Goal: Information Seeking & Learning: Learn about a topic

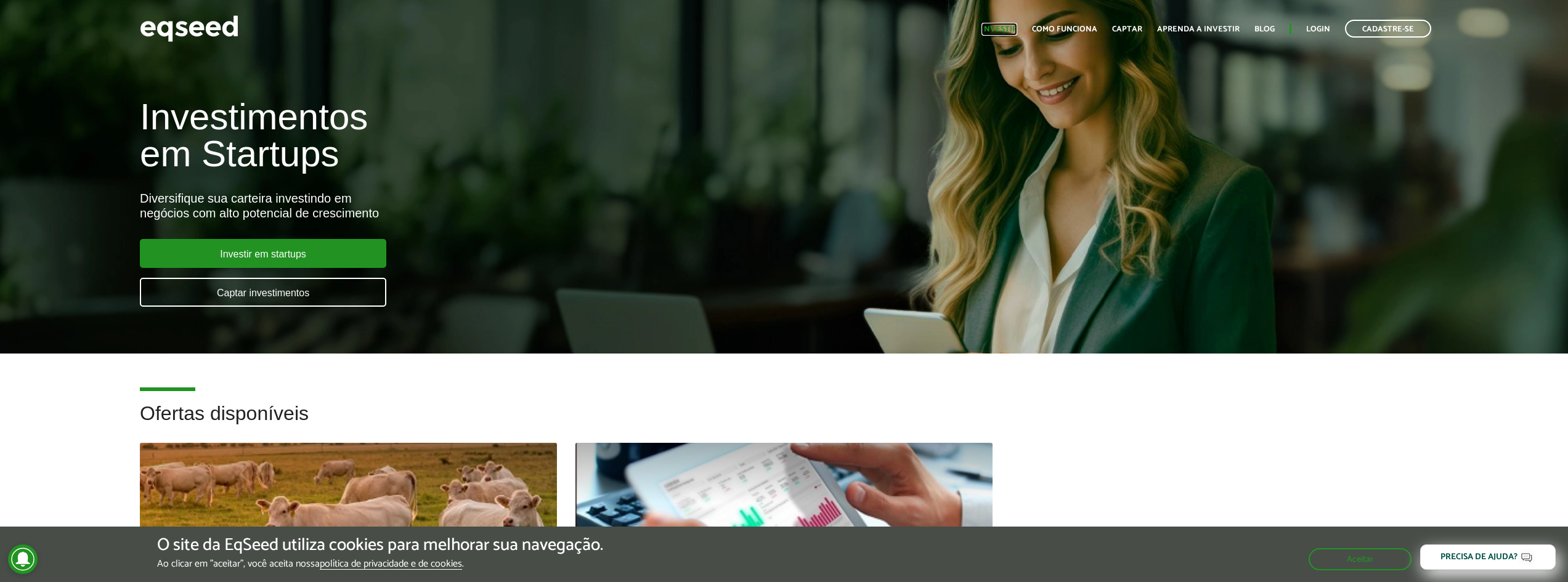
click at [992, 28] on link "Investir" at bounding box center [999, 29] width 35 height 8
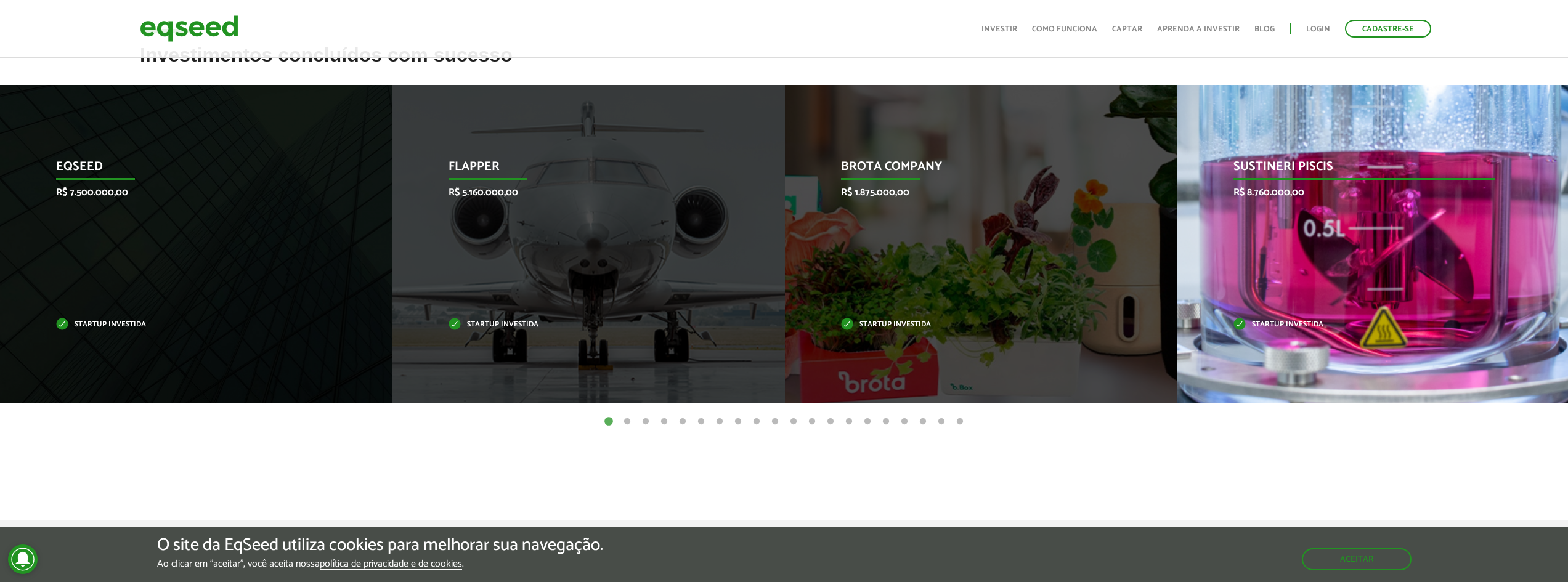
scroll to position [492, 0]
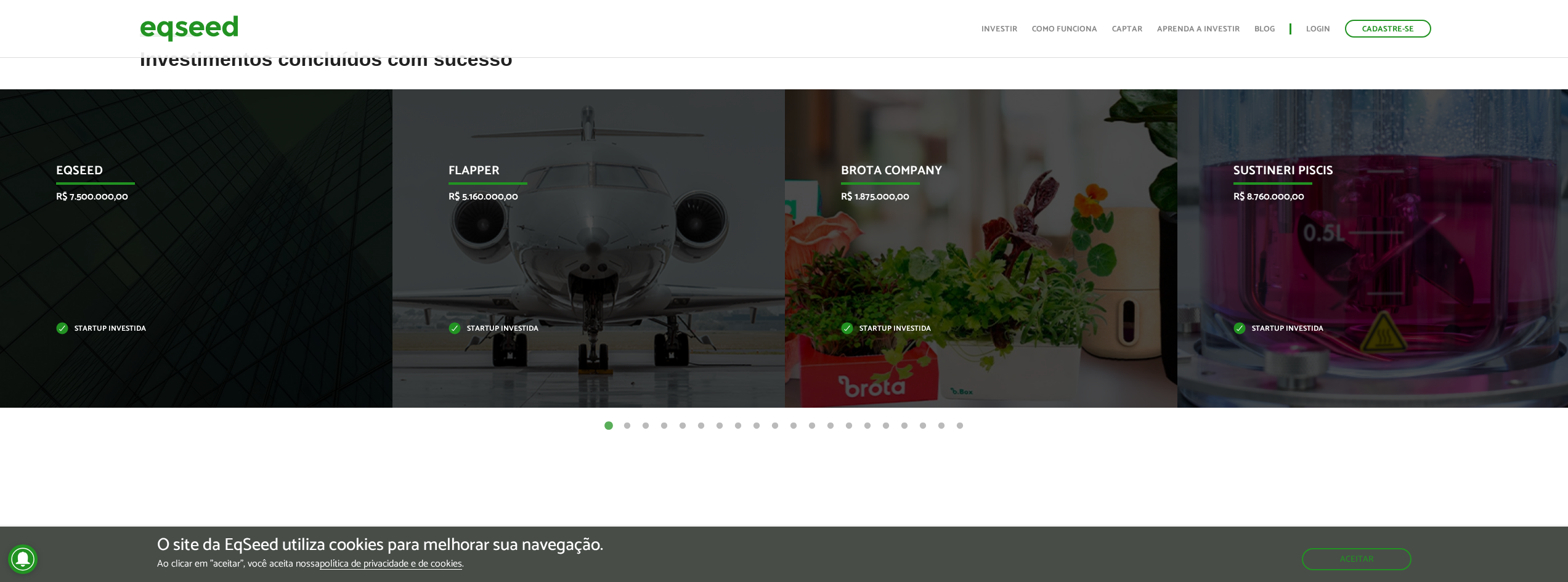
click at [627, 427] on button "2" at bounding box center [627, 426] width 12 height 12
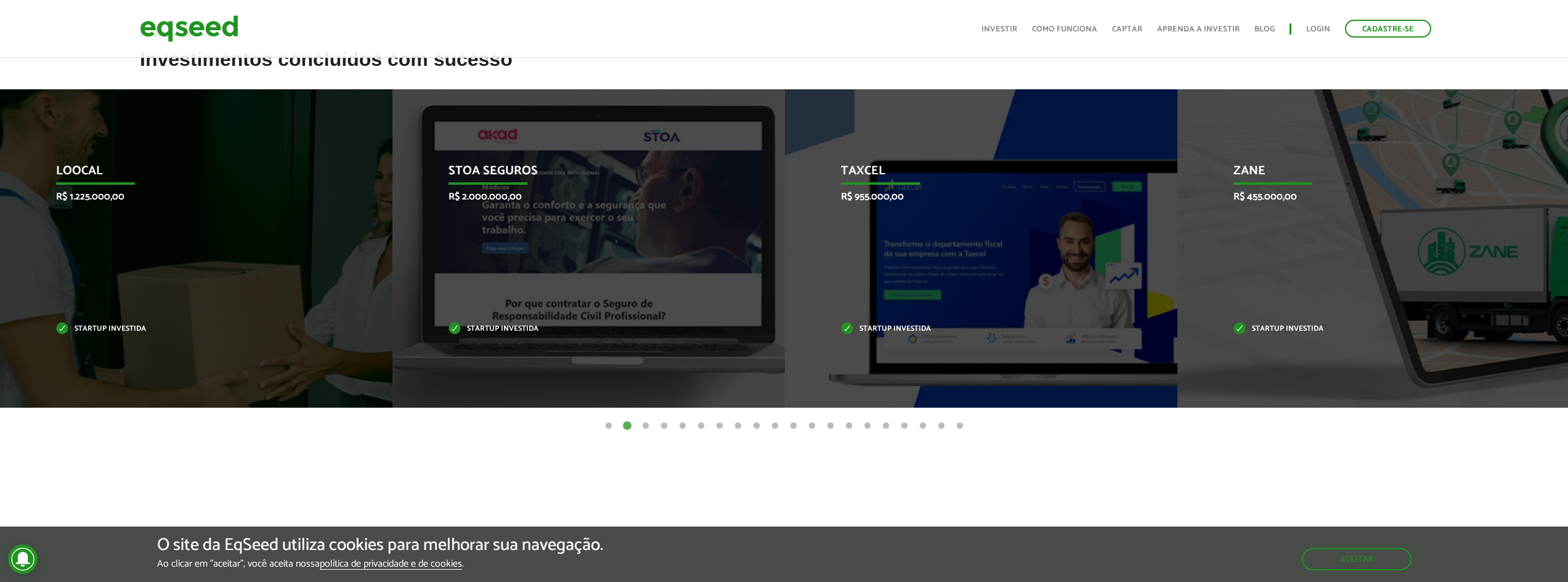
click at [643, 426] on button "3" at bounding box center [646, 426] width 12 height 12
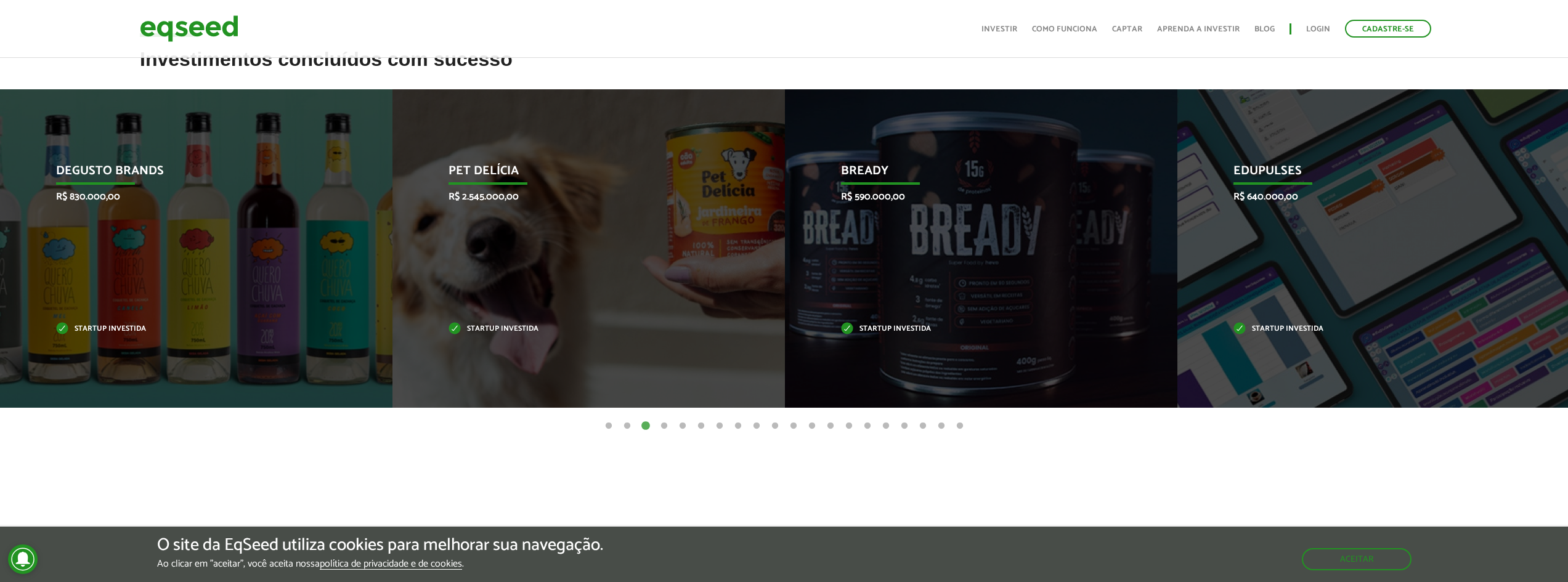
click at [663, 424] on button "4" at bounding box center [664, 426] width 12 height 12
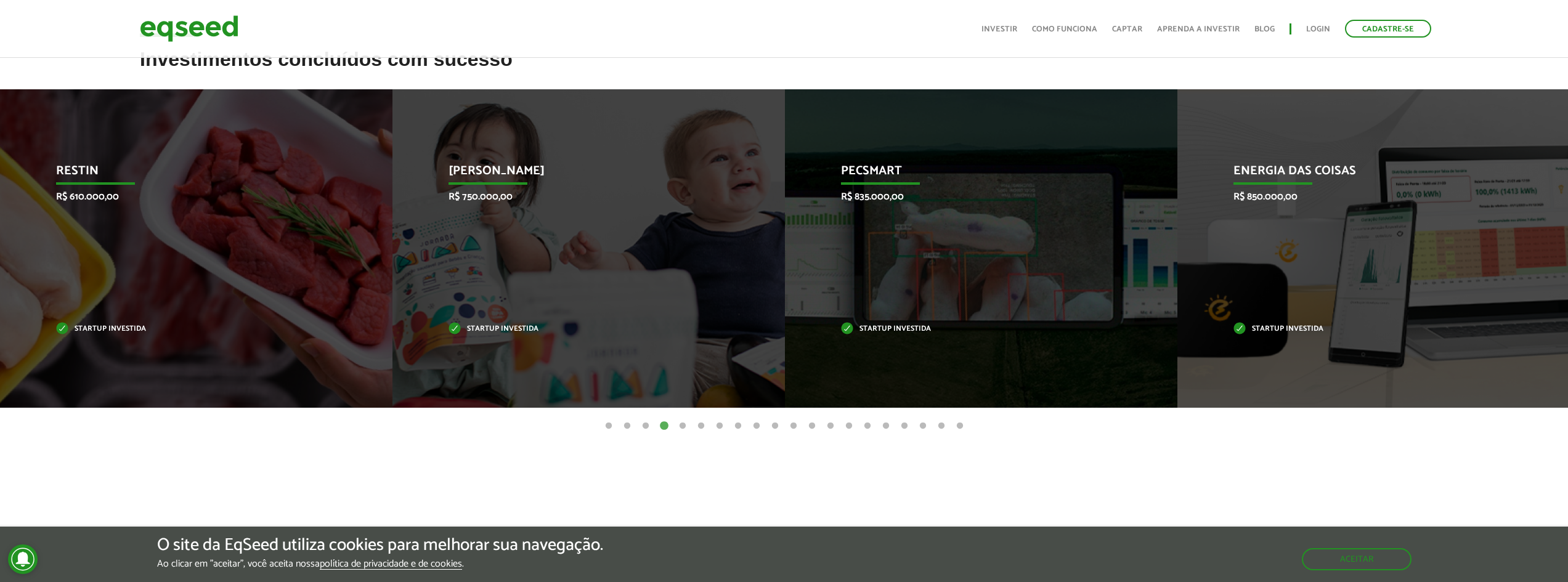
click at [685, 427] on button "5" at bounding box center [683, 426] width 12 height 12
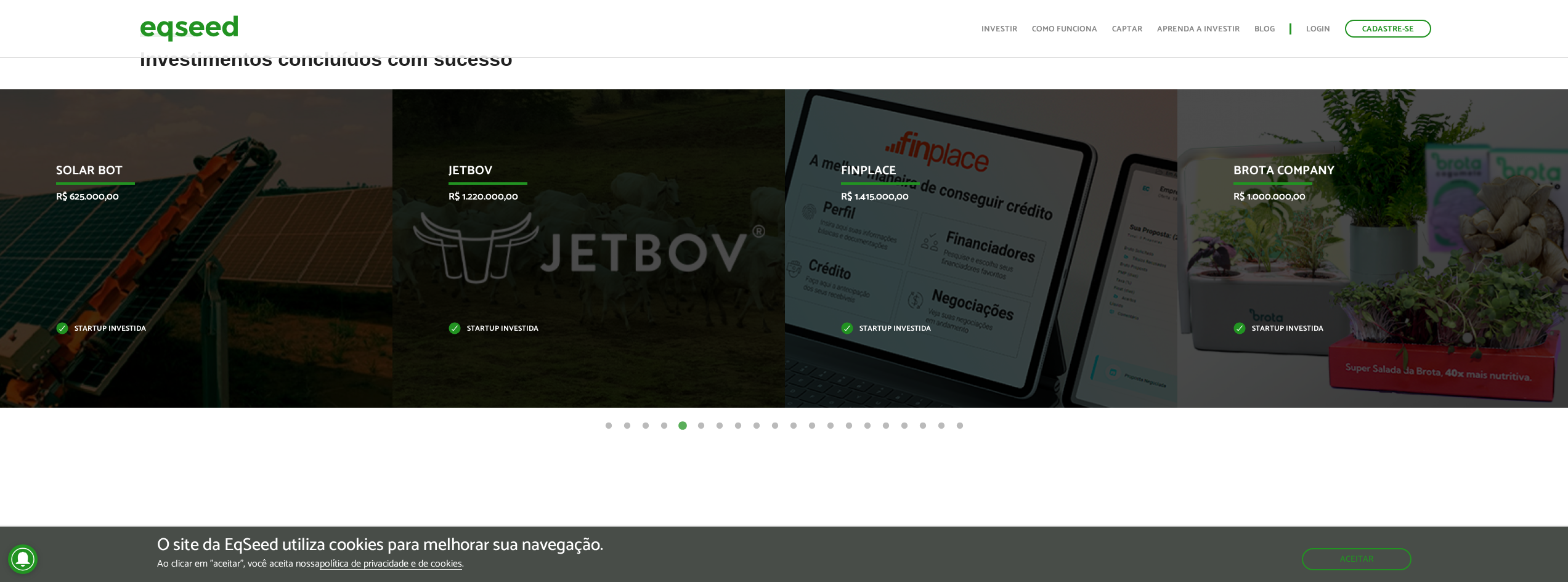
click at [701, 427] on button "6" at bounding box center [701, 426] width 12 height 12
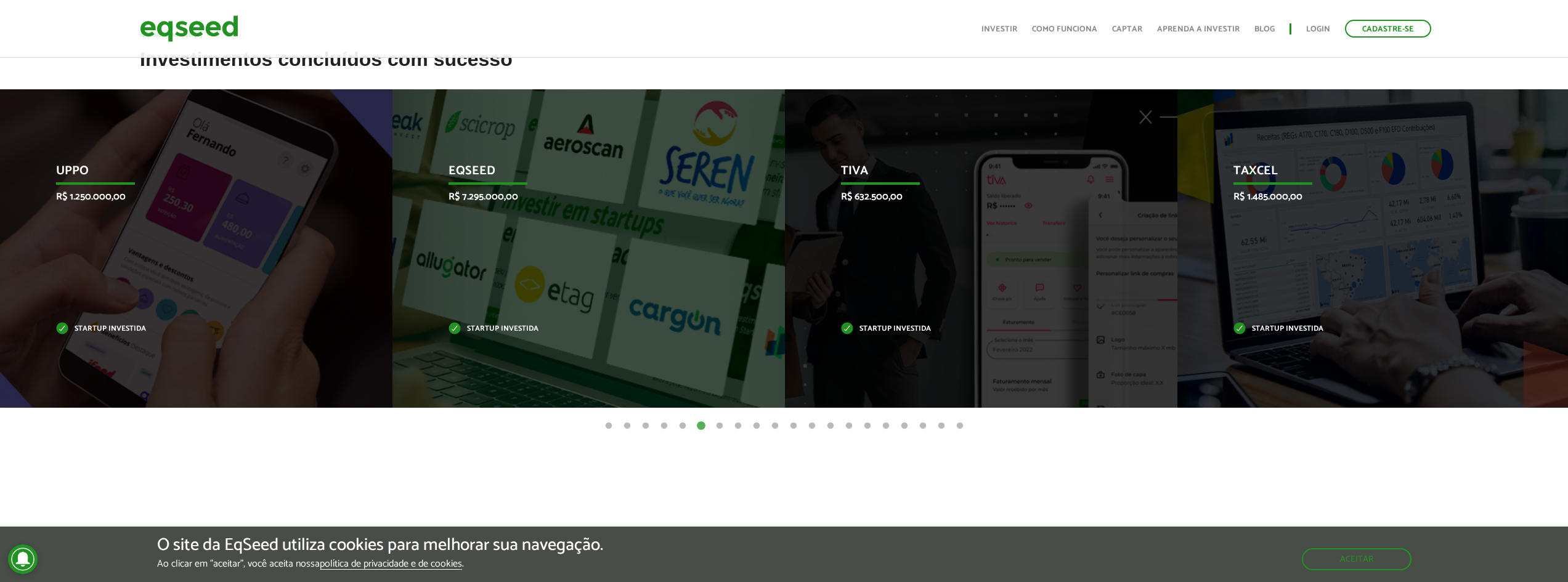
click at [720, 424] on button "7" at bounding box center [720, 426] width 12 height 12
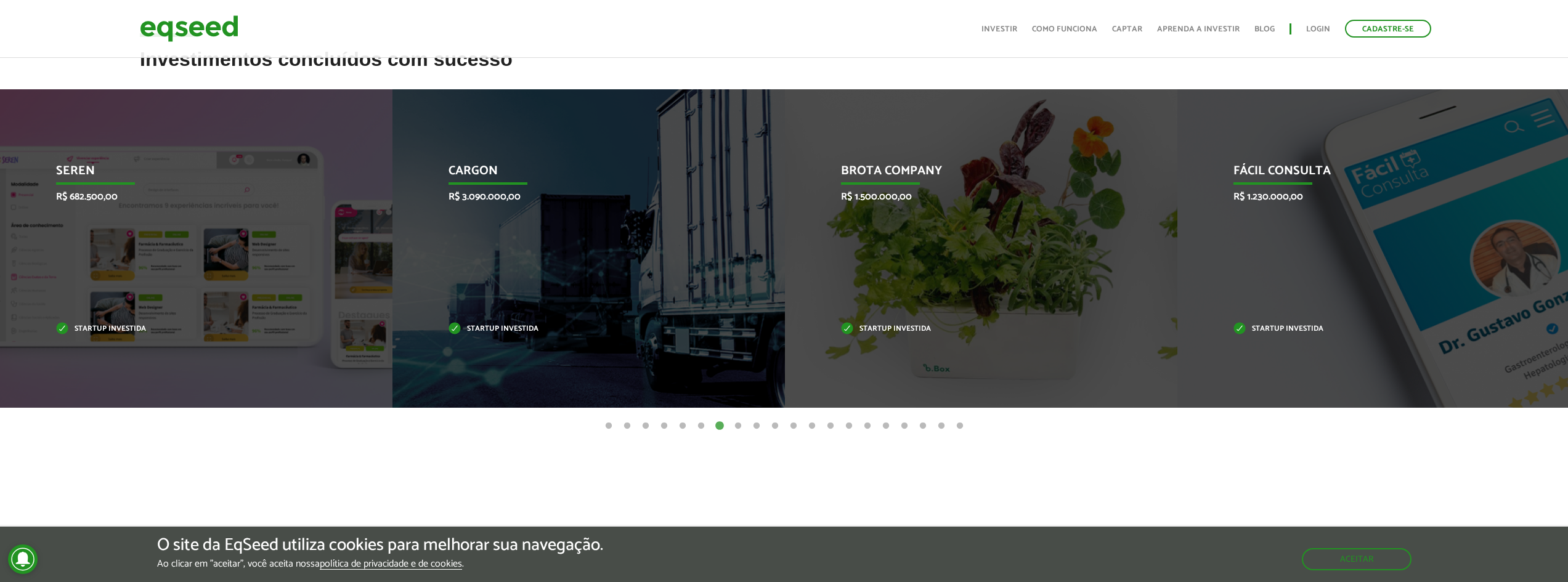
click at [735, 425] on button "8" at bounding box center [738, 426] width 12 height 12
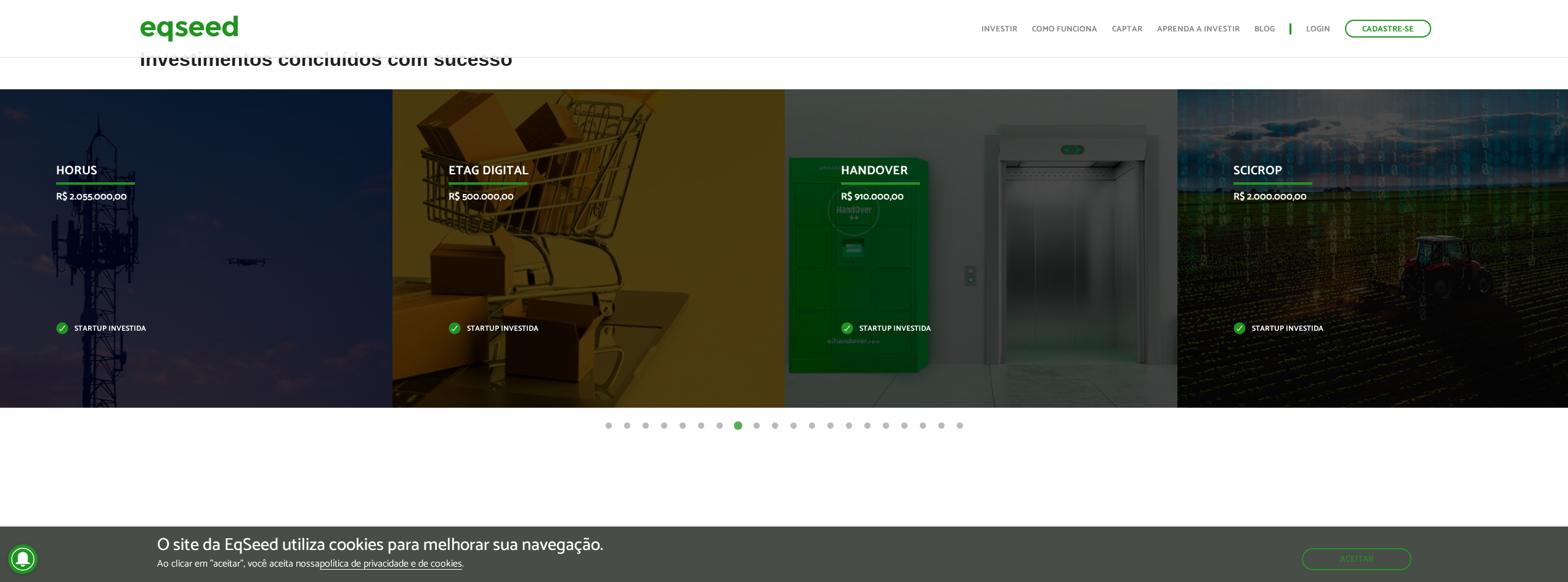
click at [758, 425] on button "9" at bounding box center [756, 426] width 12 height 12
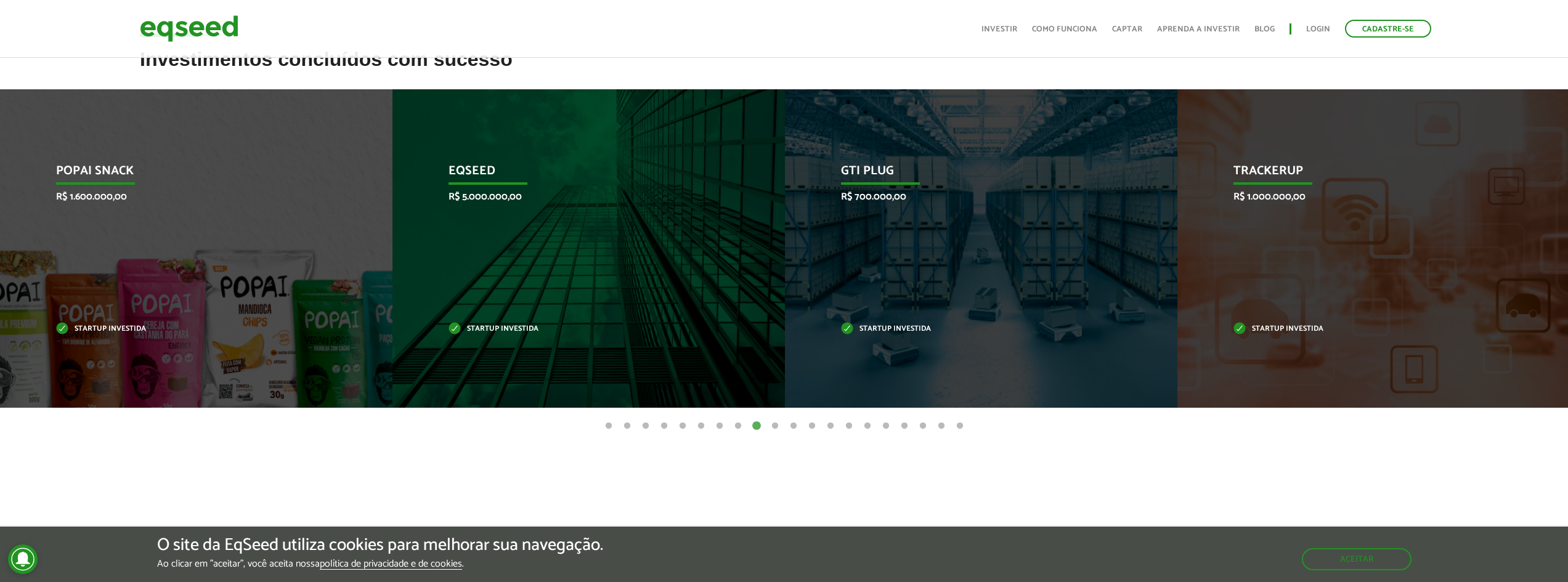
click at [772, 423] on button "10" at bounding box center [775, 426] width 12 height 12
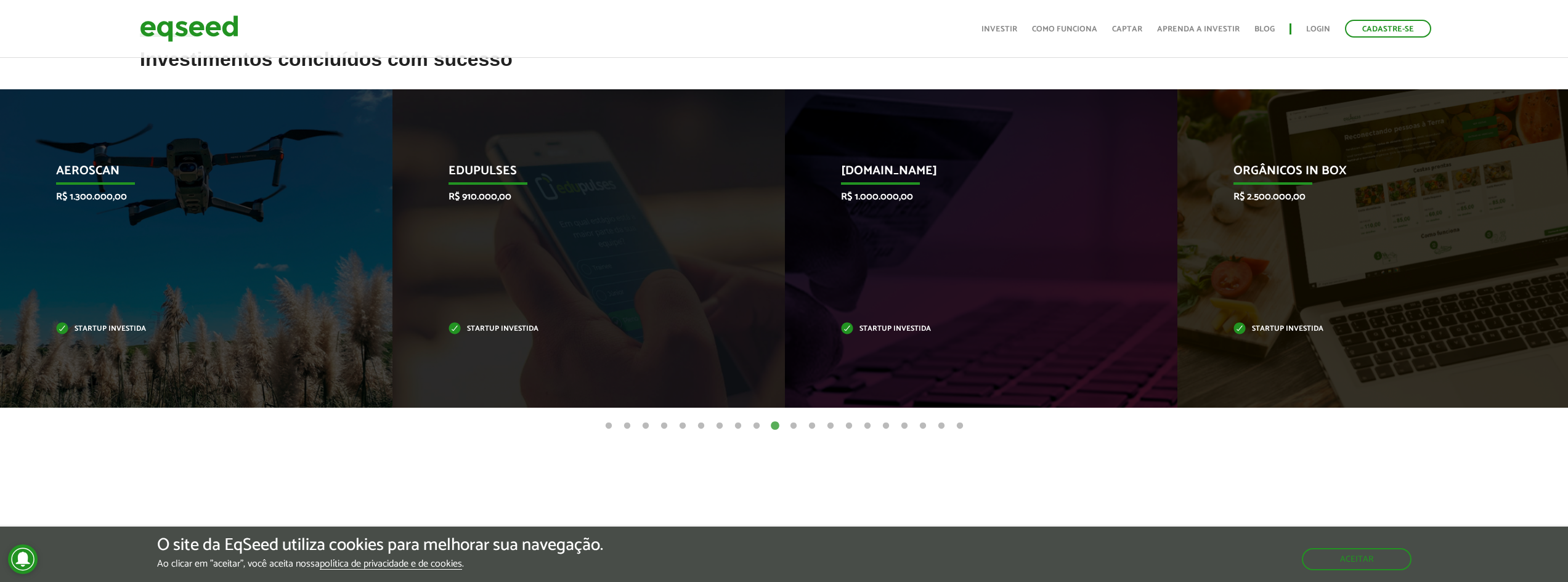
click at [791, 425] on button "11" at bounding box center [793, 426] width 12 height 12
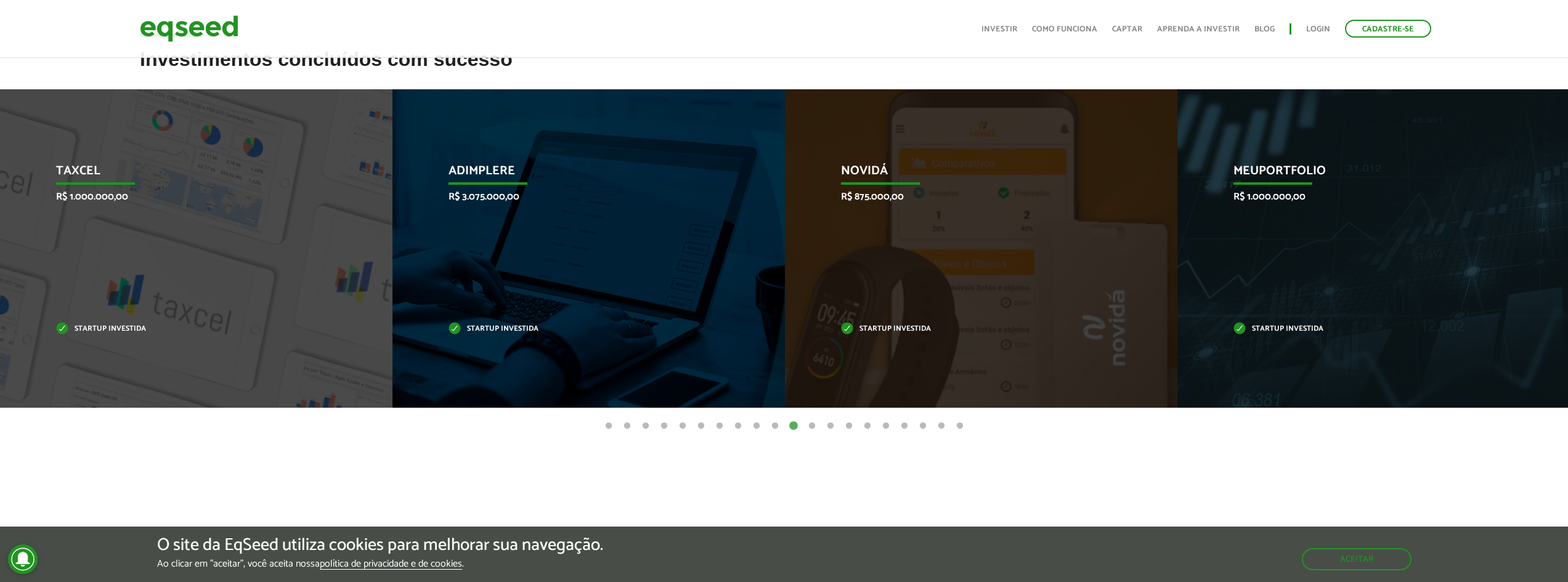
click at [812, 427] on button "12" at bounding box center [812, 426] width 12 height 12
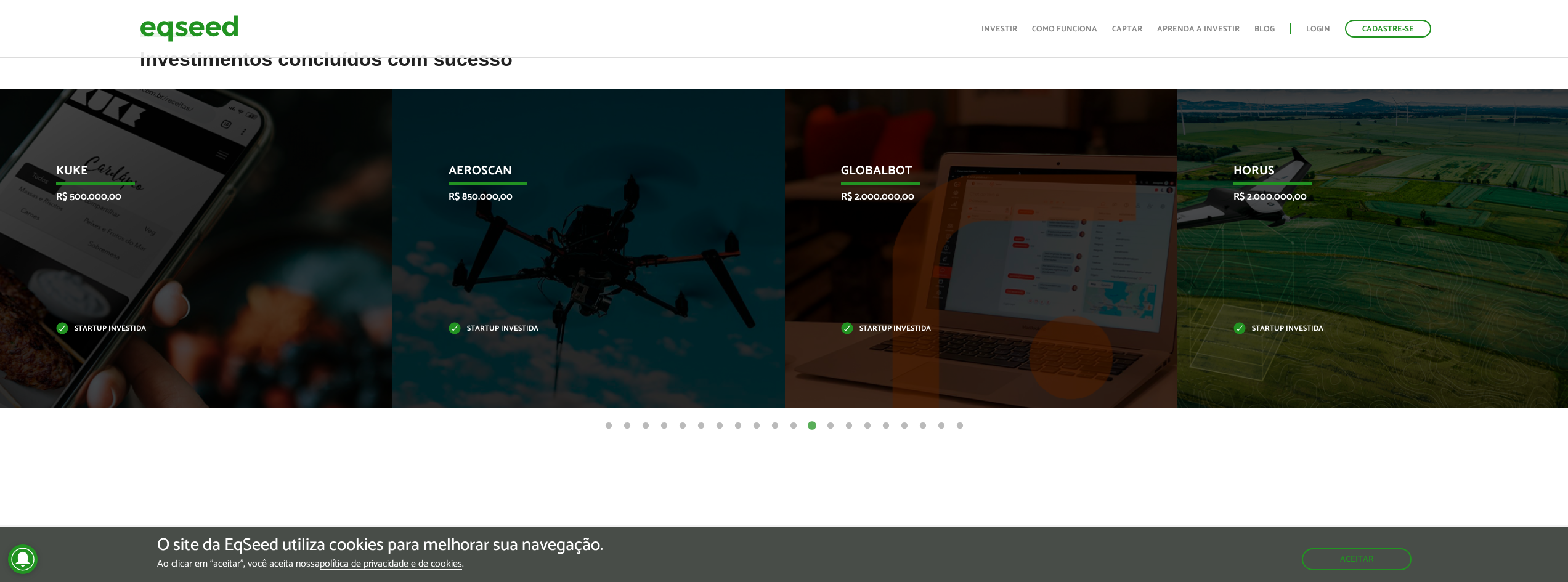
click at [829, 425] on button "13" at bounding box center [830, 426] width 12 height 12
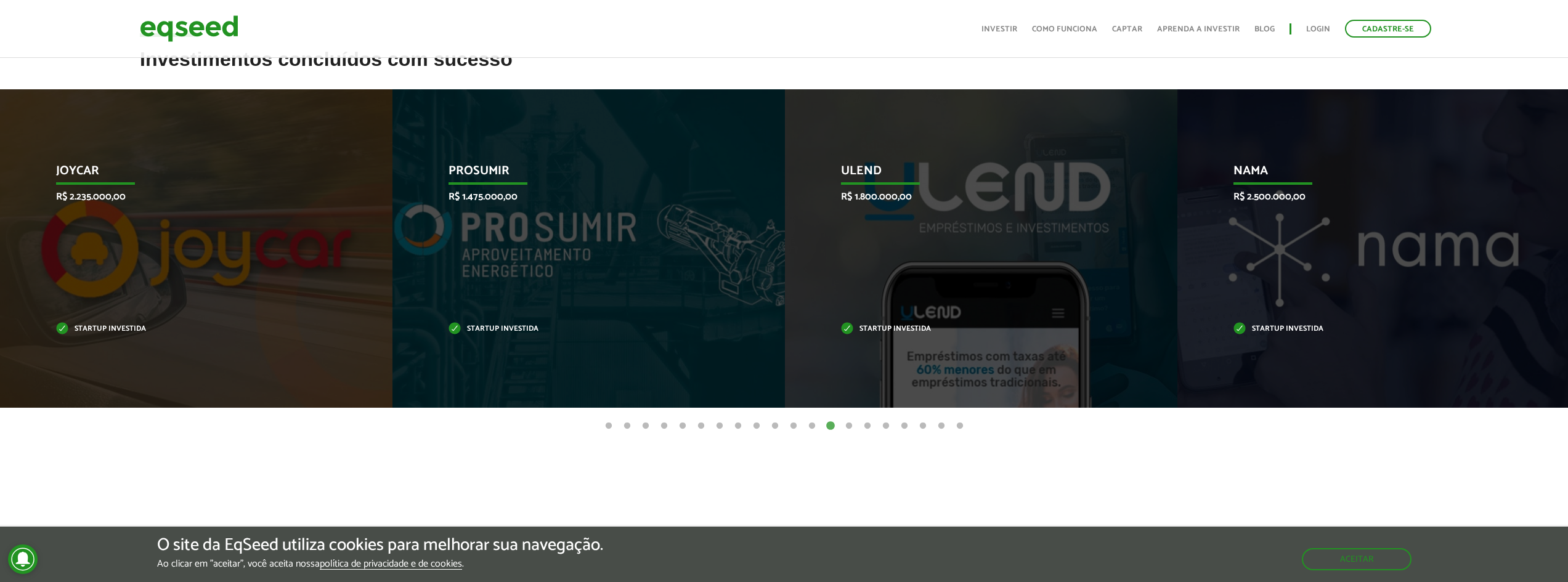
click at [848, 425] on button "14" at bounding box center [848, 426] width 12 height 12
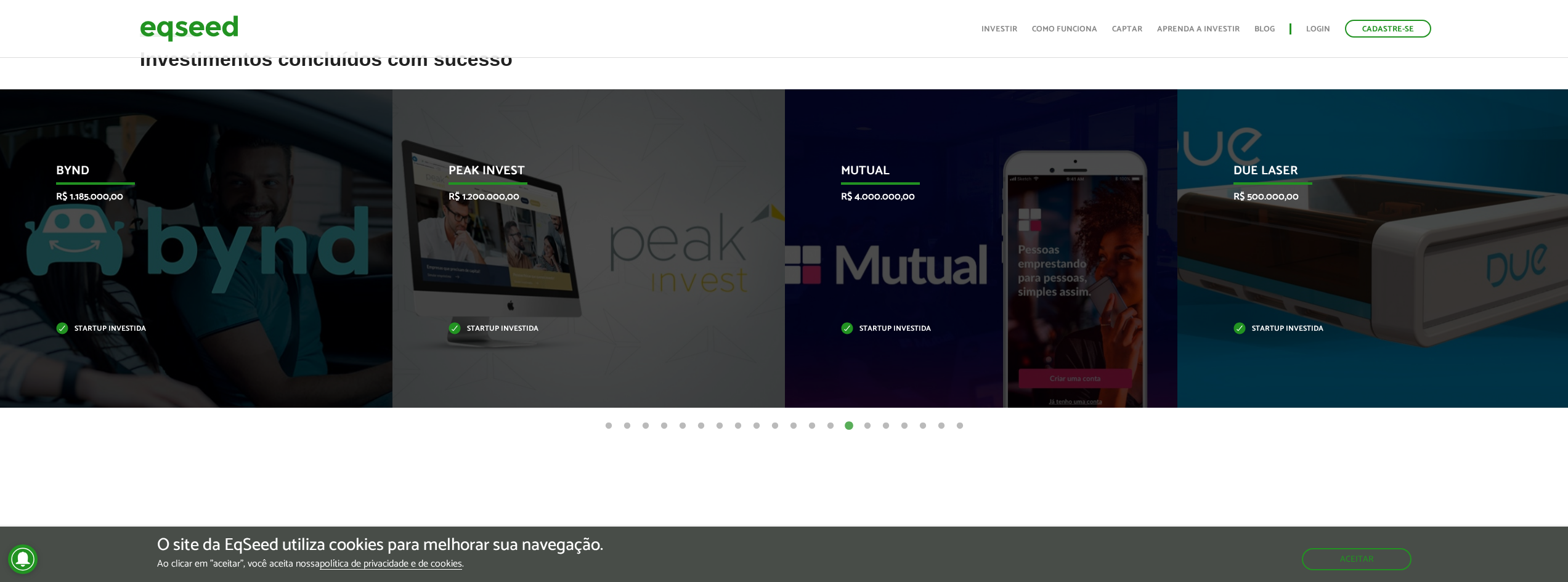
click at [866, 425] on button "15" at bounding box center [867, 426] width 12 height 12
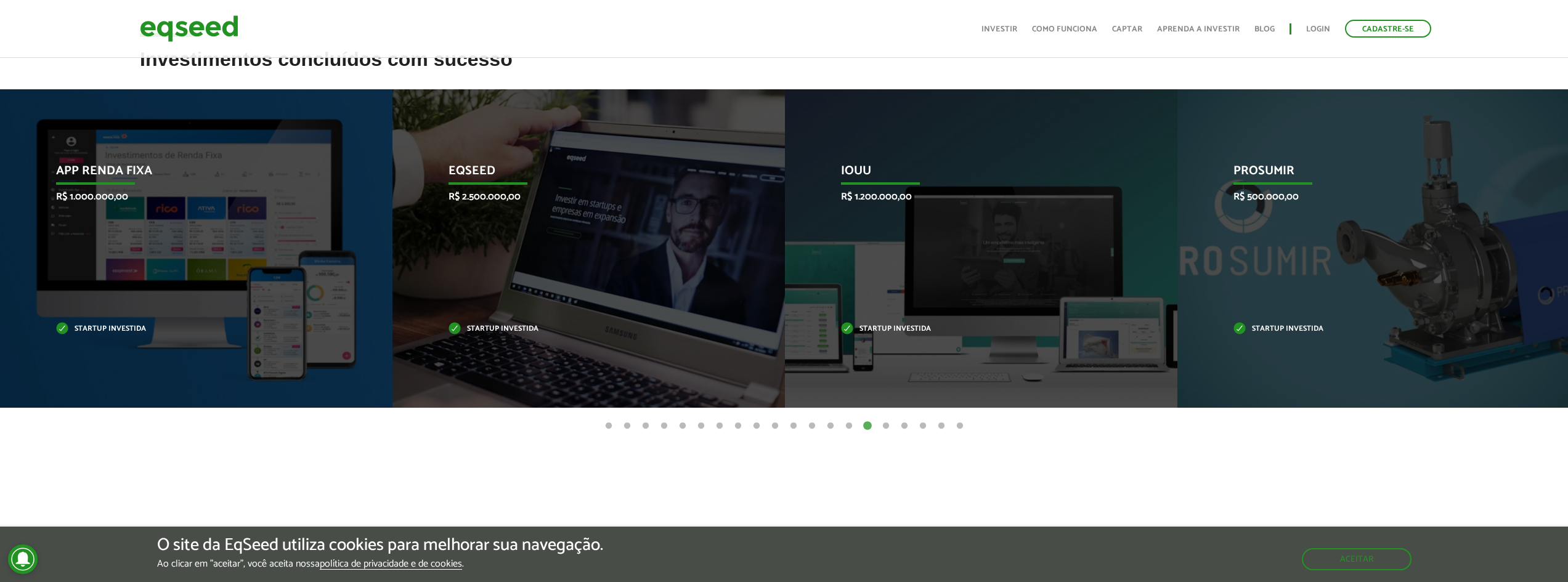
click at [888, 427] on button "16" at bounding box center [885, 426] width 12 height 12
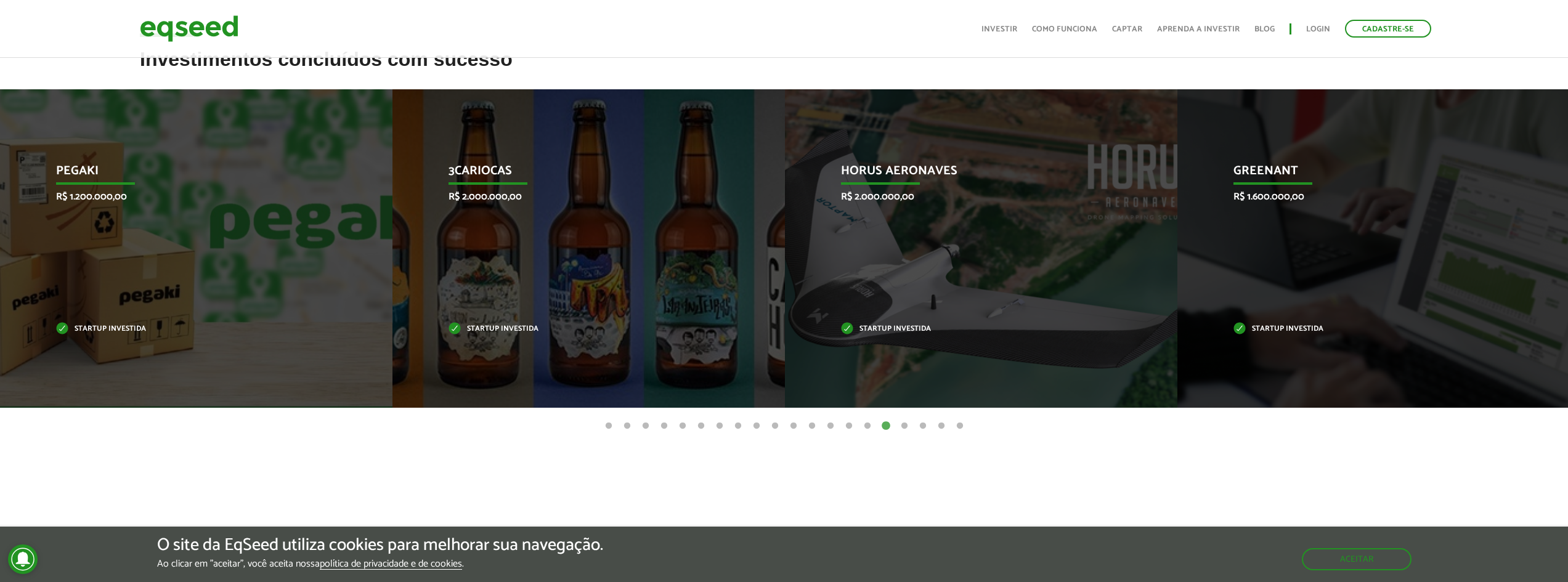
click at [907, 427] on button "17" at bounding box center [904, 426] width 12 height 12
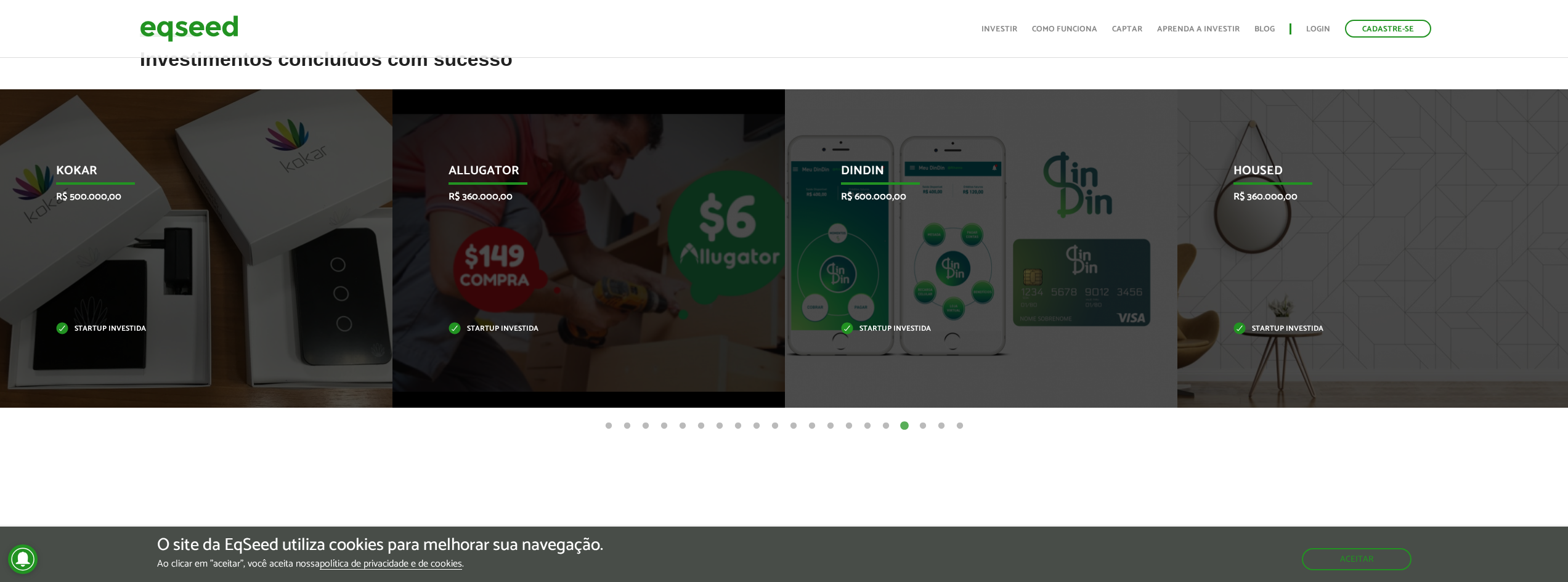
click at [958, 426] on button "20" at bounding box center [959, 426] width 12 height 12
